Goal: Task Accomplishment & Management: Manage account settings

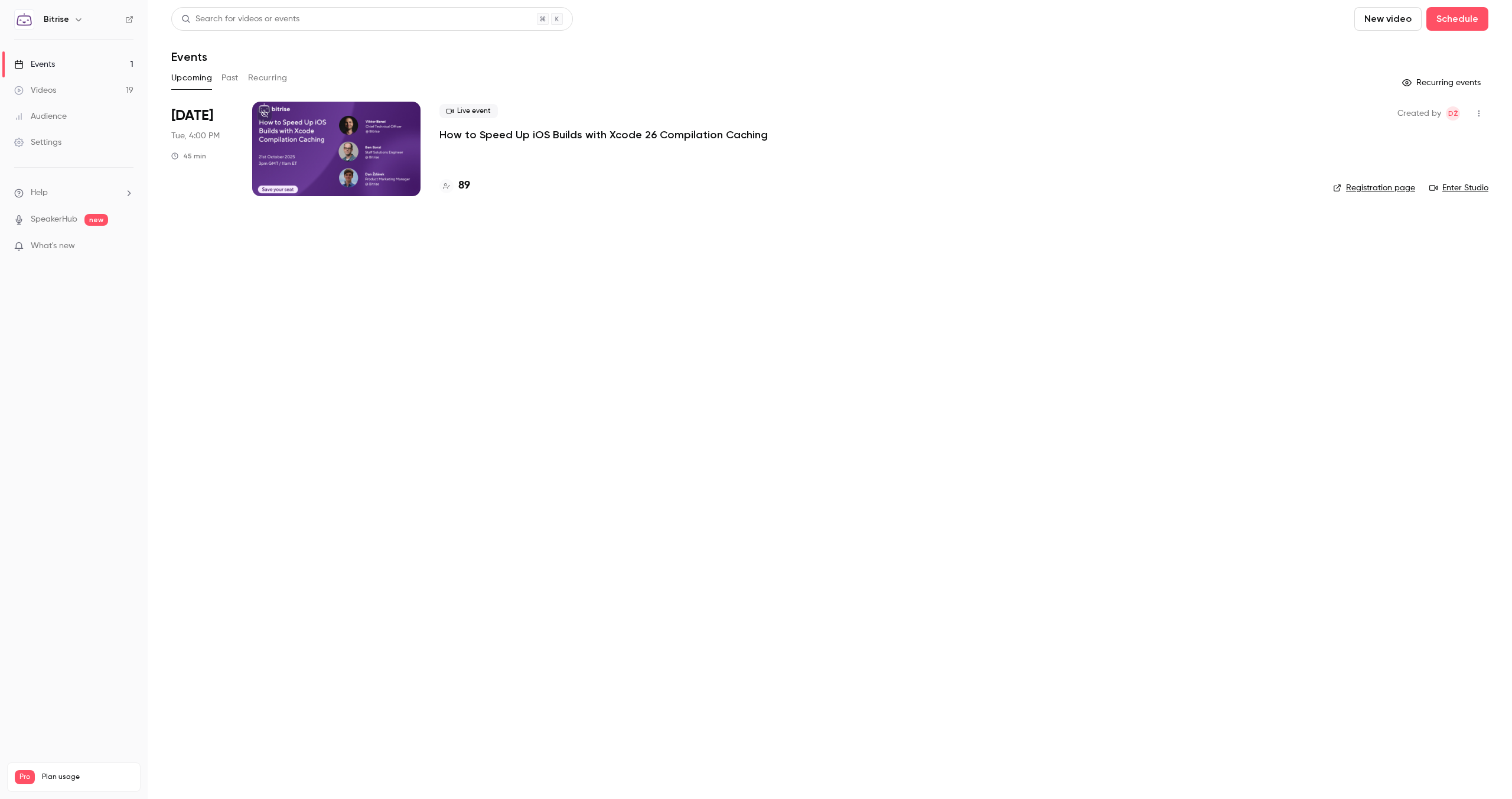
click at [1360, 185] on link "Registration page" at bounding box center [1374, 188] width 82 height 12
click at [465, 186] on h4 "89" at bounding box center [464, 186] width 12 height 16
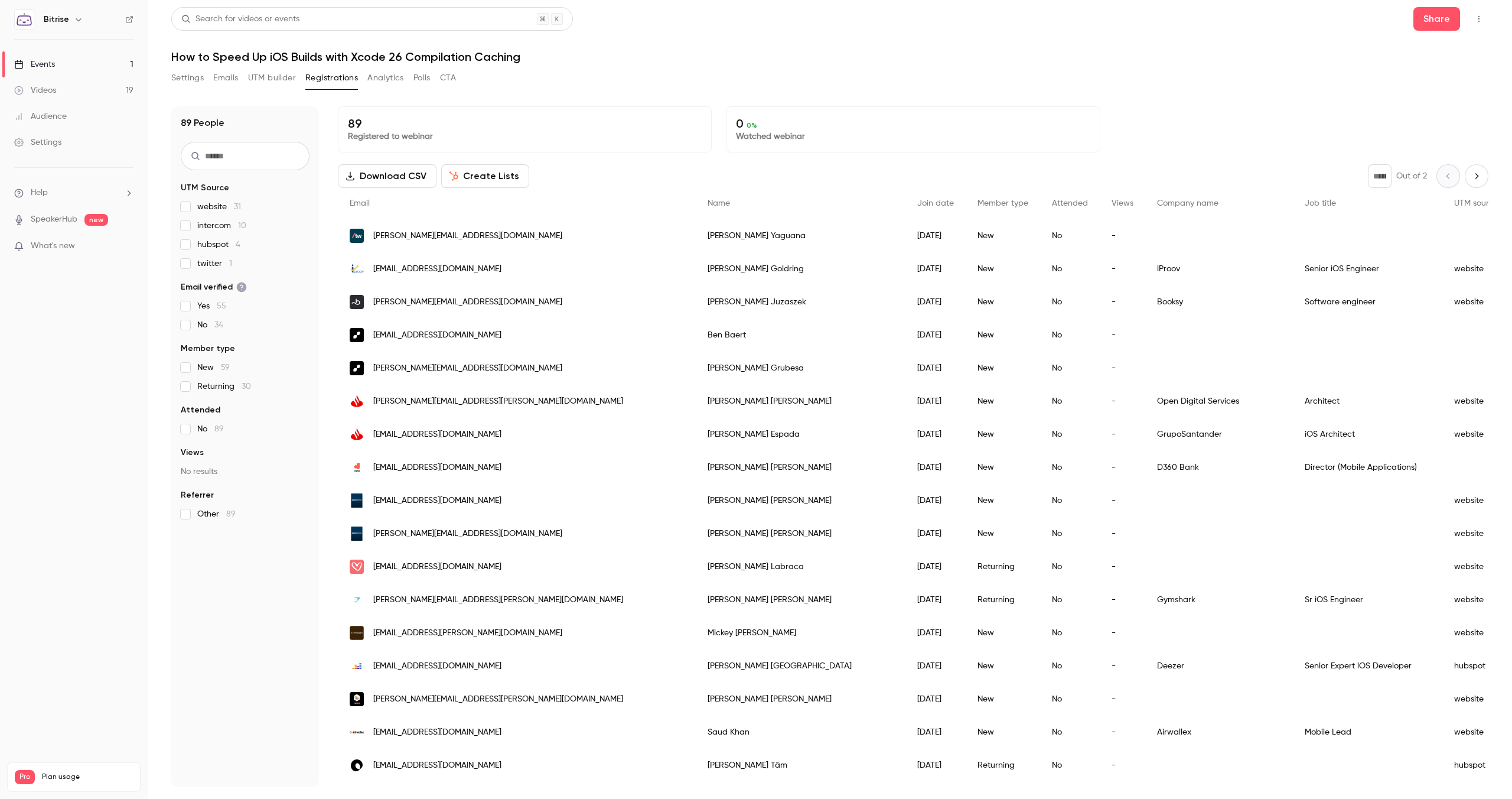
click at [203, 267] on span "twitter 1" at bounding box center [215, 263] width 35 height 12
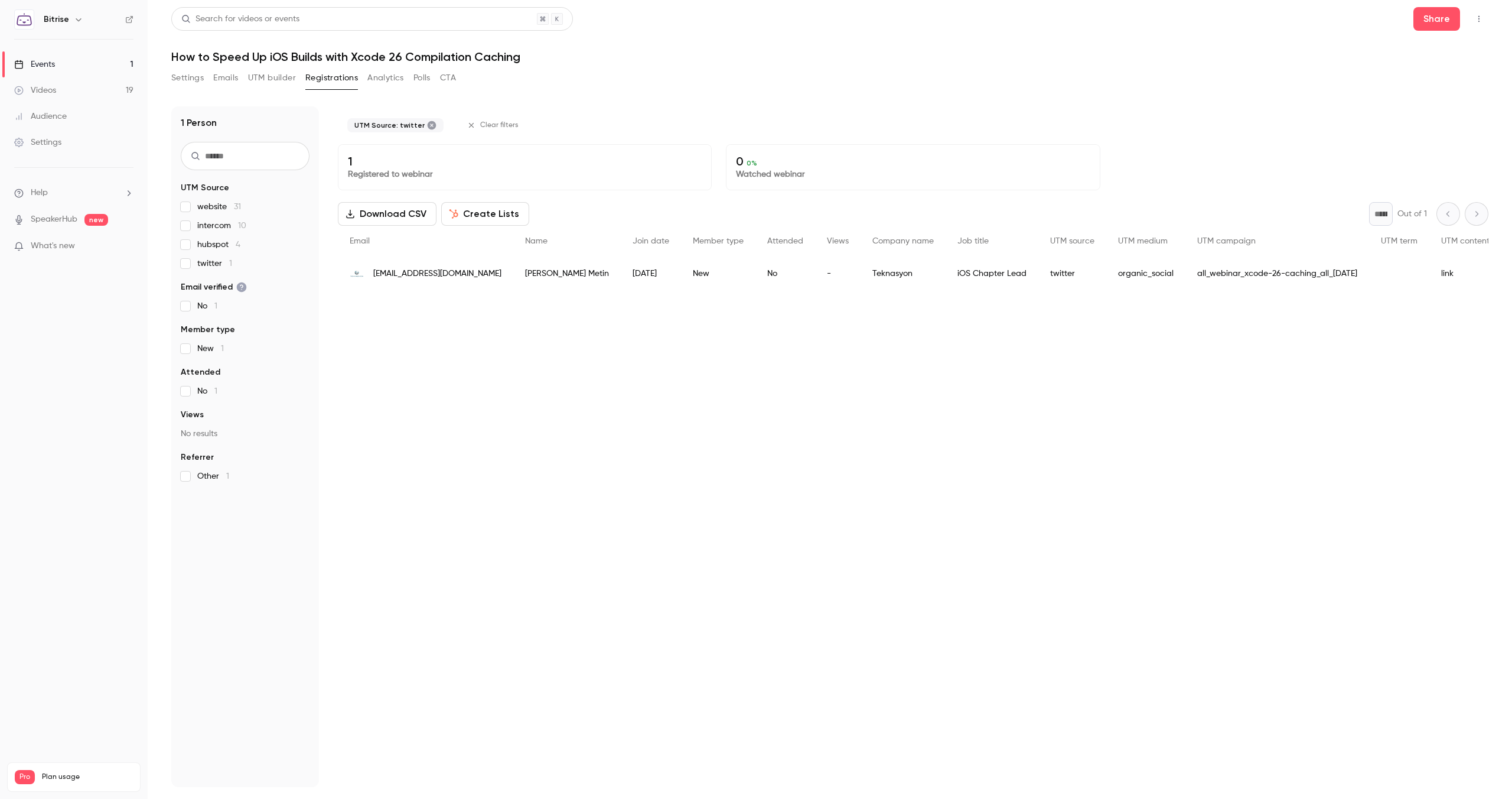
click at [203, 267] on span "twitter 1" at bounding box center [215, 263] width 35 height 12
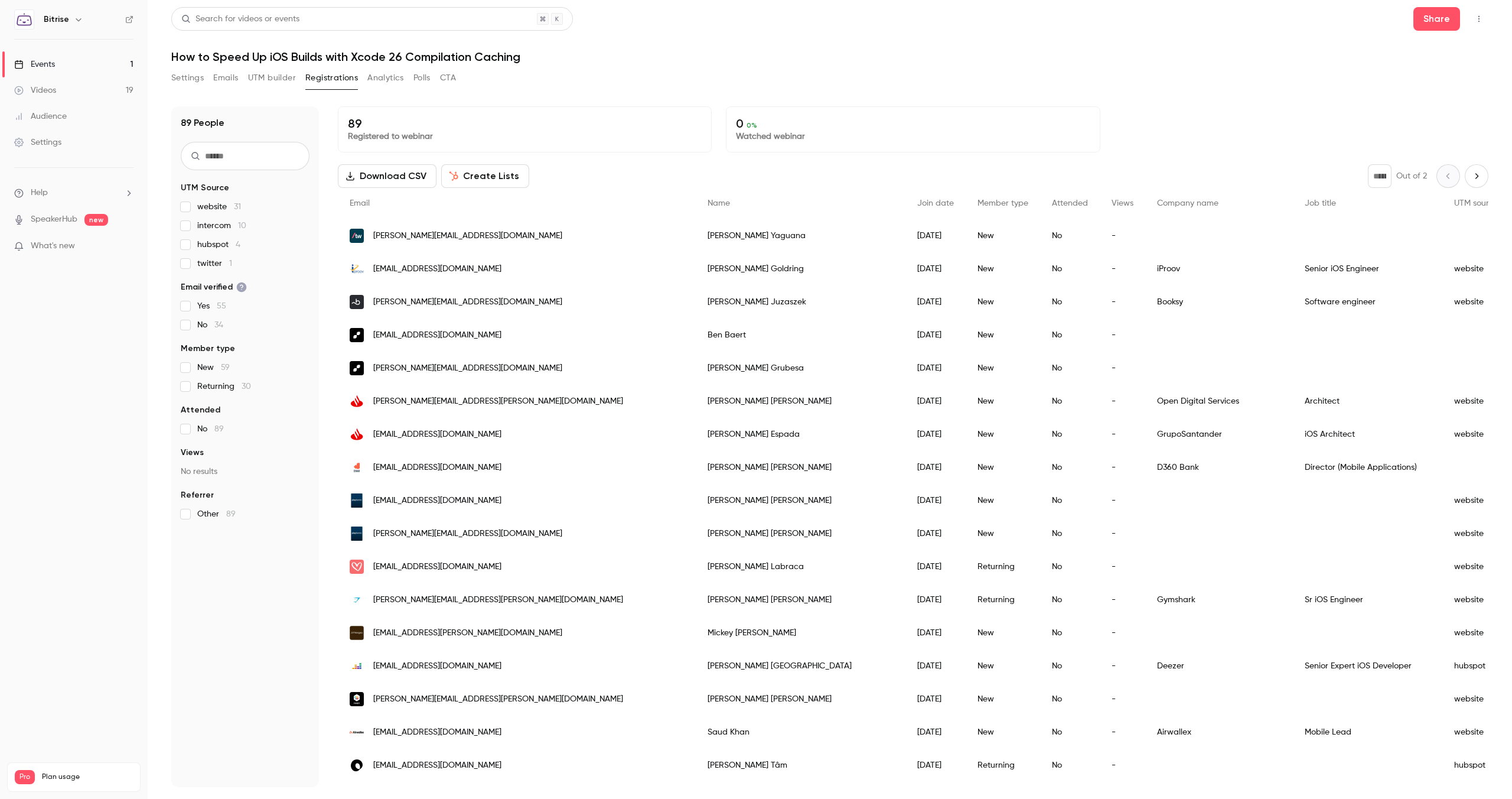
click at [222, 205] on span "website 31" at bounding box center [219, 207] width 44 height 12
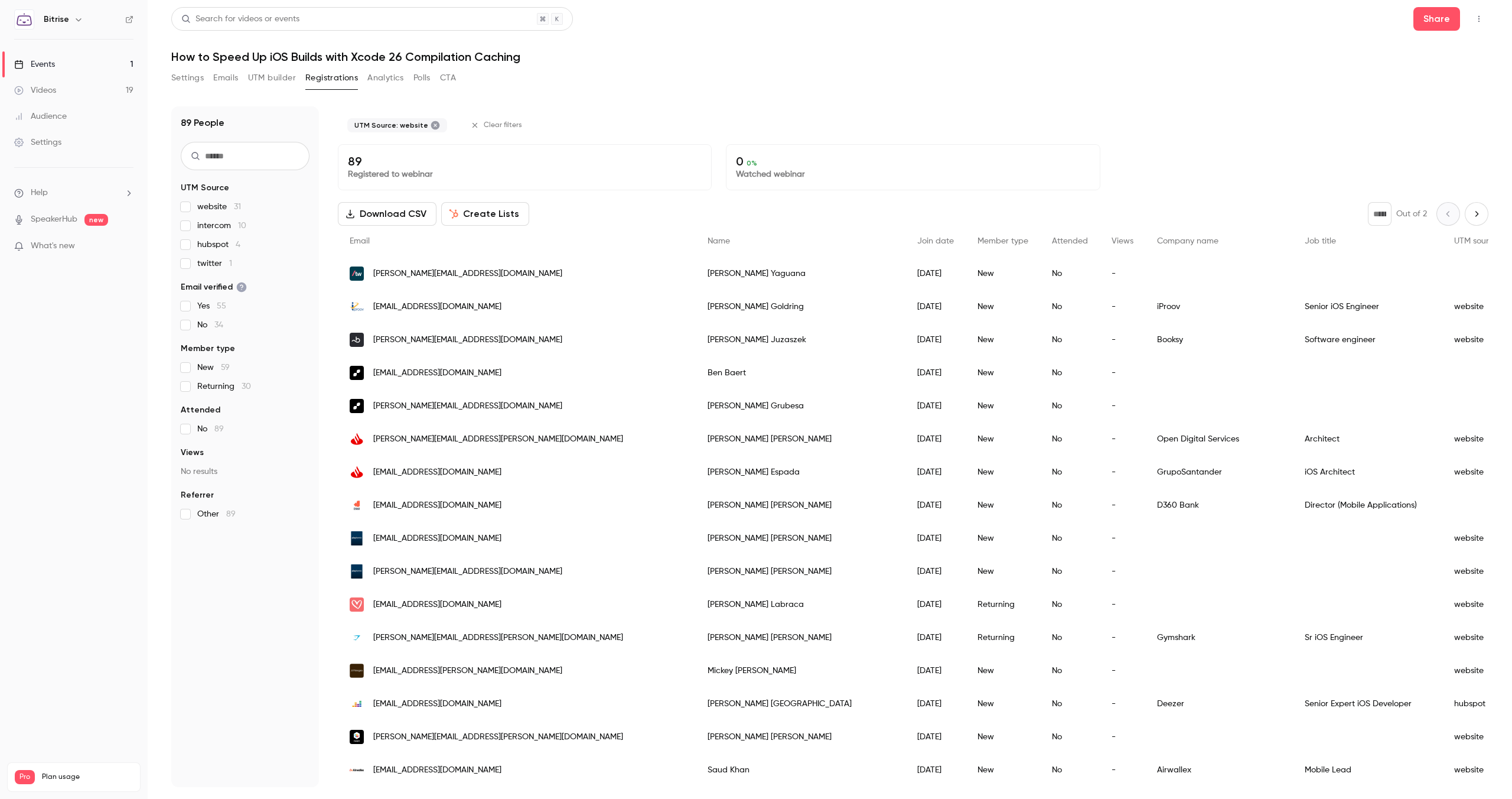
click at [222, 205] on span "website 31" at bounding box center [219, 207] width 44 height 12
